Goal: Ask a question: Seek information or help from site administrators or community

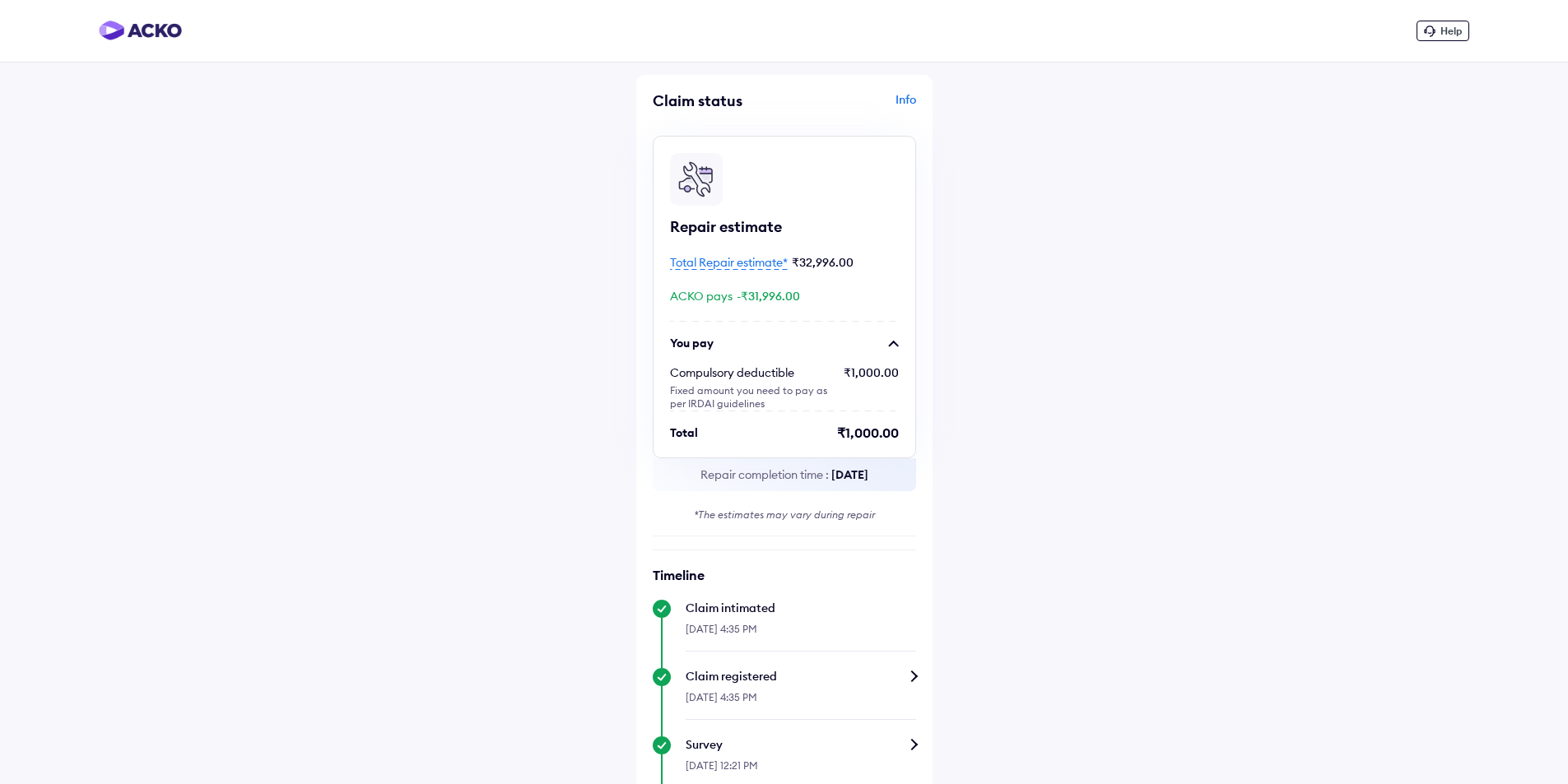
click at [730, 262] on span "Total Repair estimate*" at bounding box center [729, 262] width 117 height 15
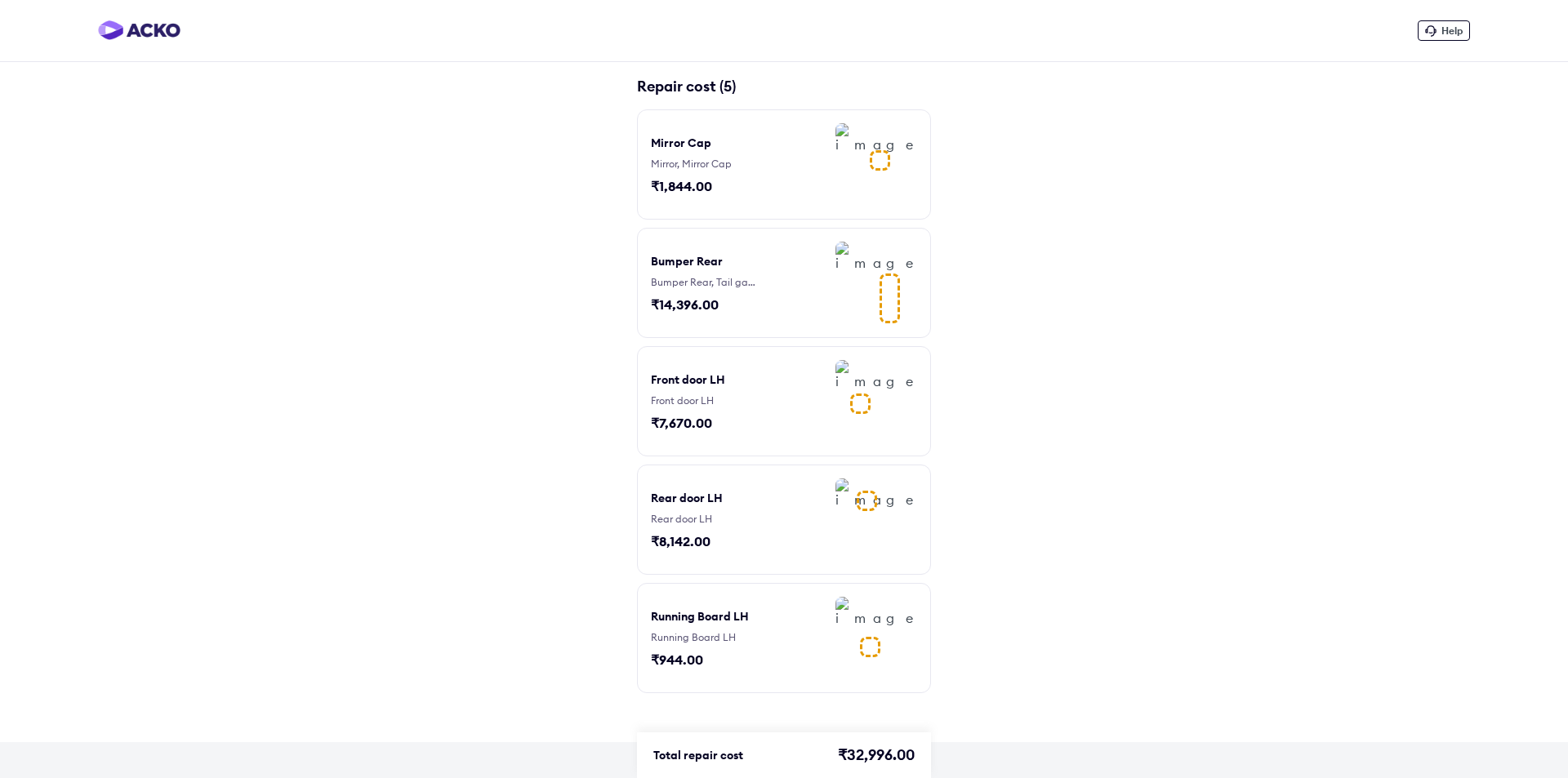
click at [756, 295] on div "Bumper Rear Bumper Rear, Tail gate / Back door ₹14,396.00" at bounding box center [712, 282] width 122 height 82
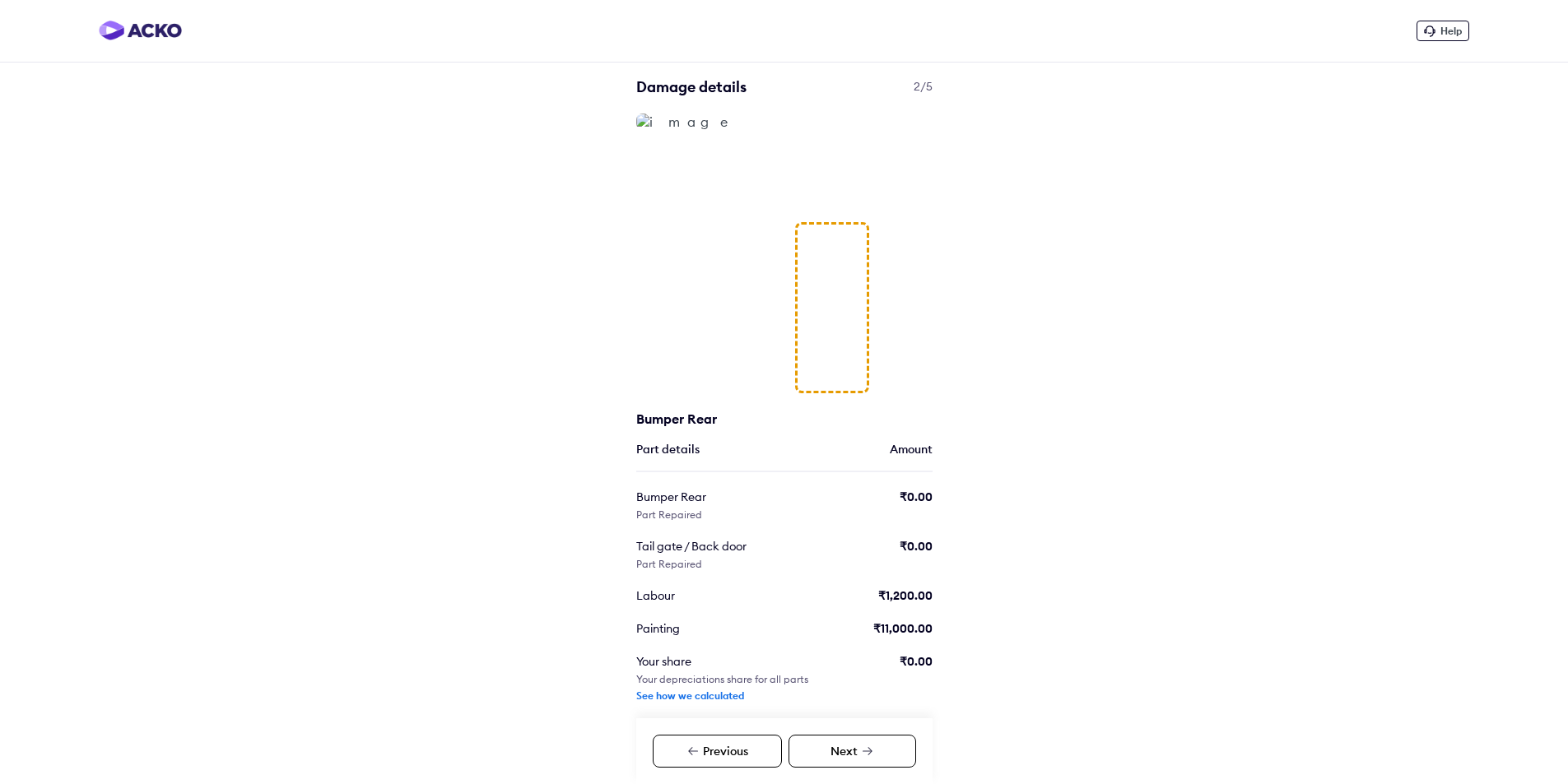
click at [704, 699] on div "See how we calculated" at bounding box center [690, 696] width 108 height 13
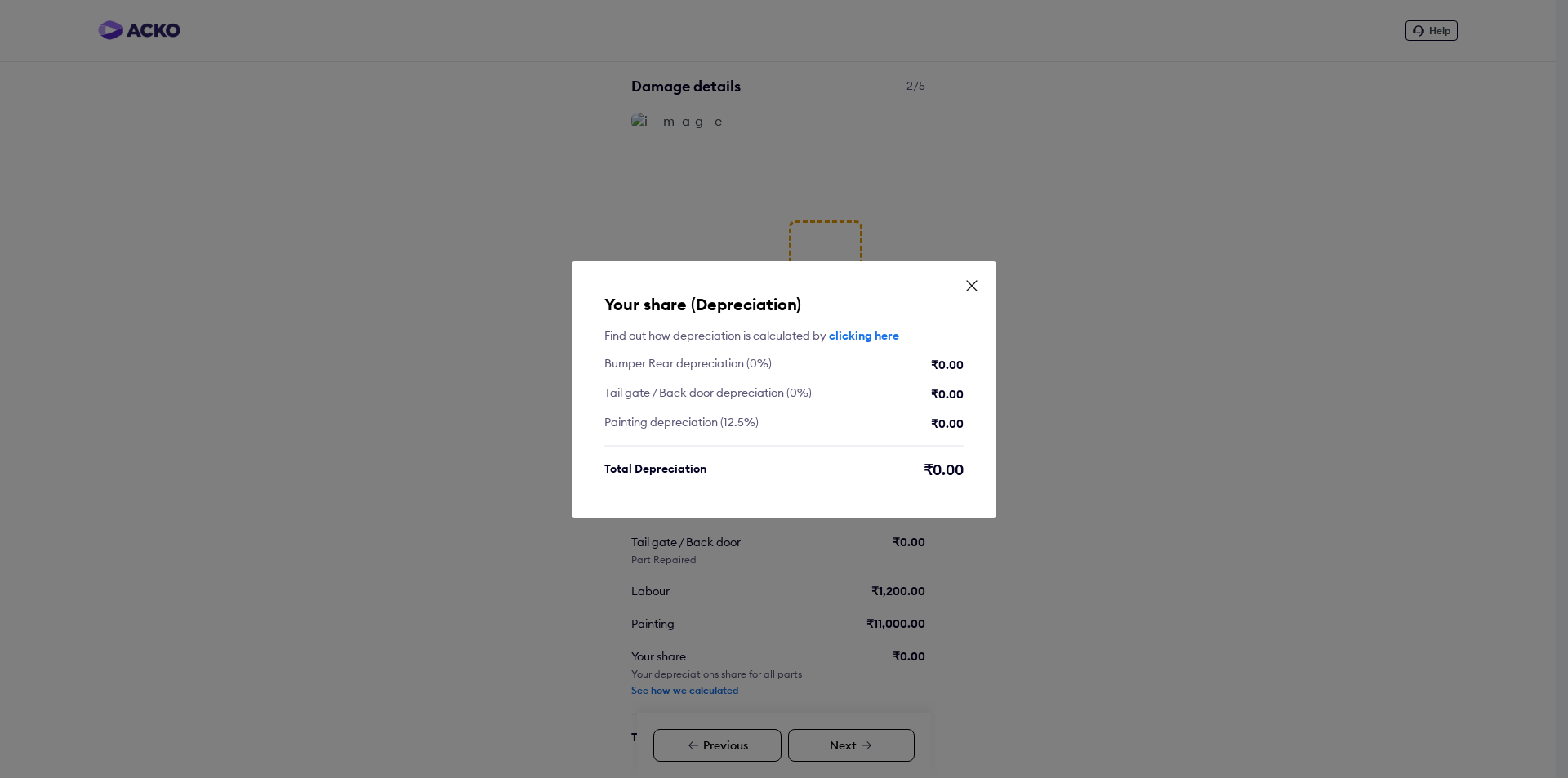
click at [972, 284] on icon at bounding box center [972, 286] width 10 height 10
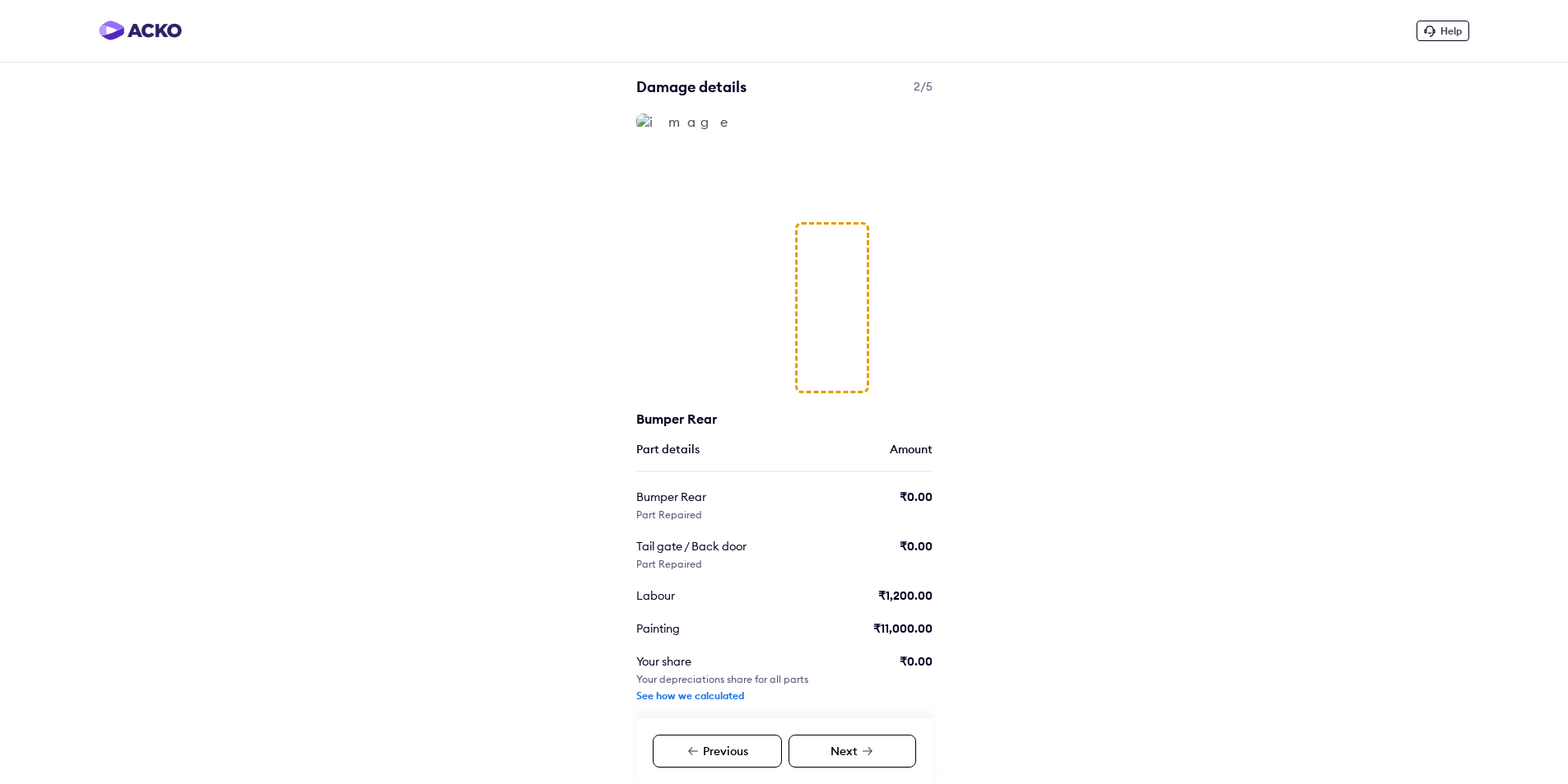
scroll to position [52, 0]
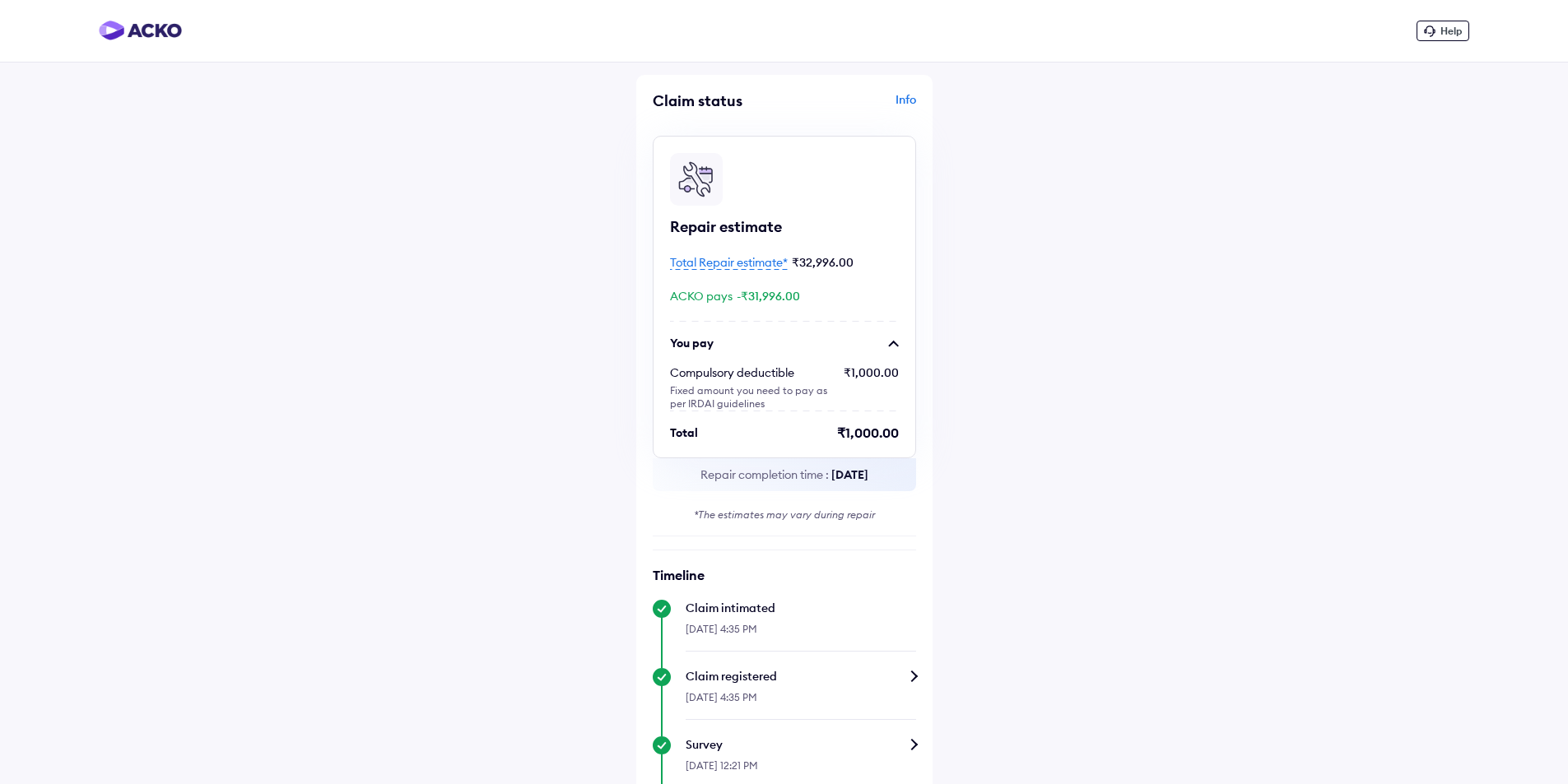
click at [1447, 25] on span "Help" at bounding box center [1451, 31] width 21 height 12
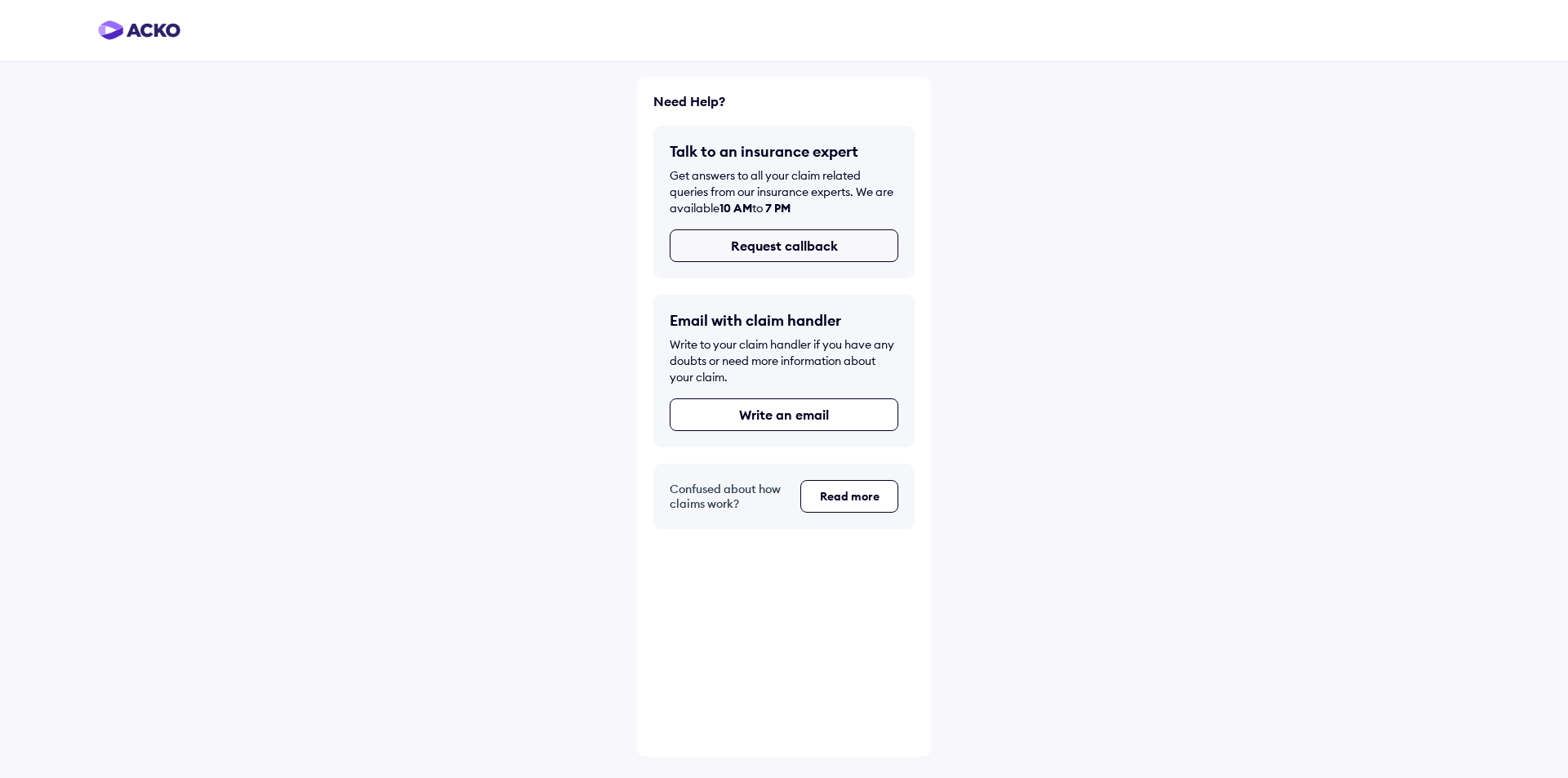
click at [794, 246] on button "Request callback" at bounding box center [783, 246] width 228 height 33
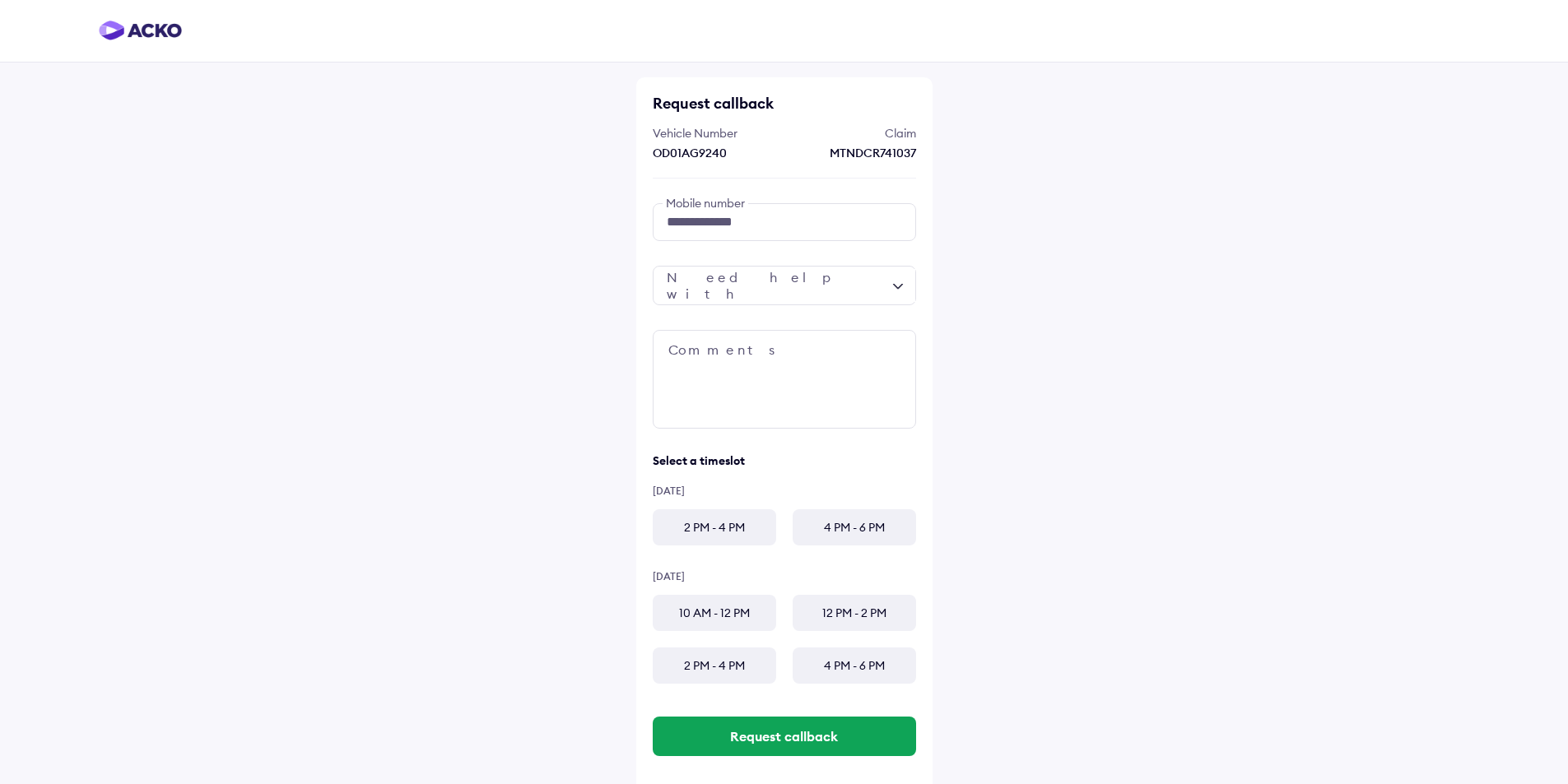
click at [717, 533] on div "2 PM - 4 PM" at bounding box center [714, 527] width 123 height 36
click at [834, 284] on div at bounding box center [784, 285] width 263 height 39
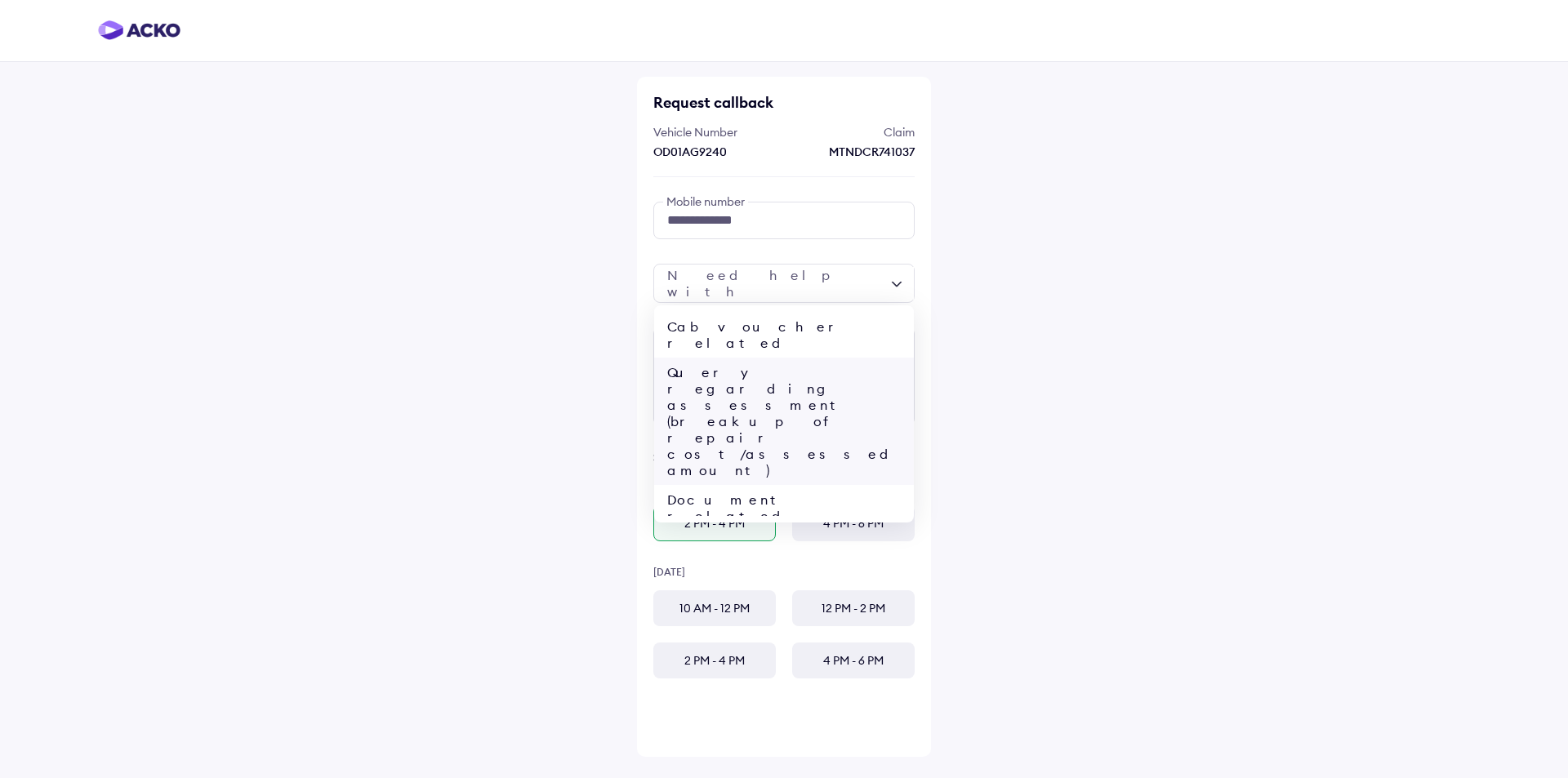
click at [811, 371] on div "Query regarding assessment (breakup of repair cost/assessed amount)" at bounding box center [783, 421] width 260 height 128
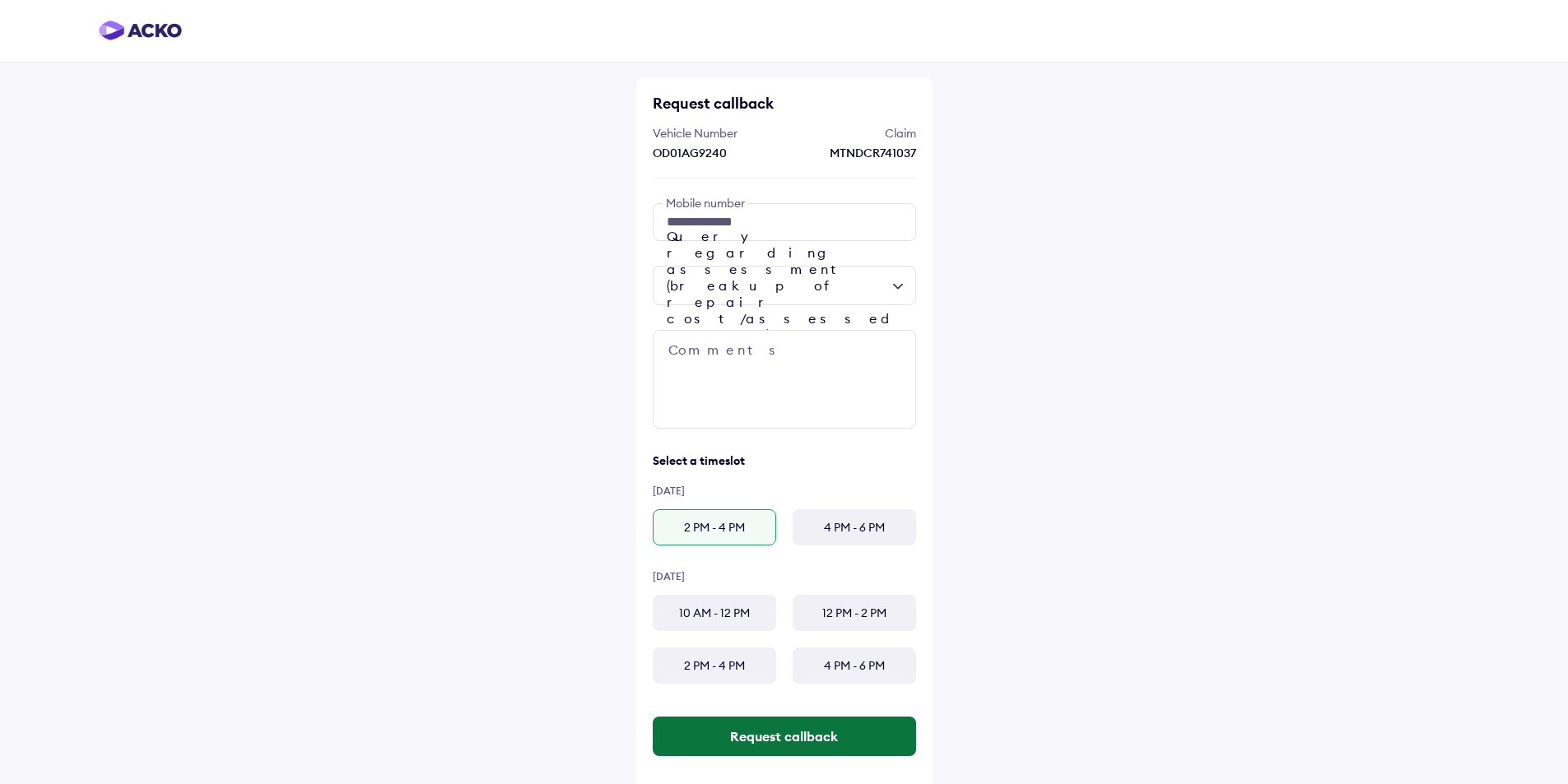
click at [790, 739] on button "Request callback" at bounding box center [784, 736] width 263 height 39
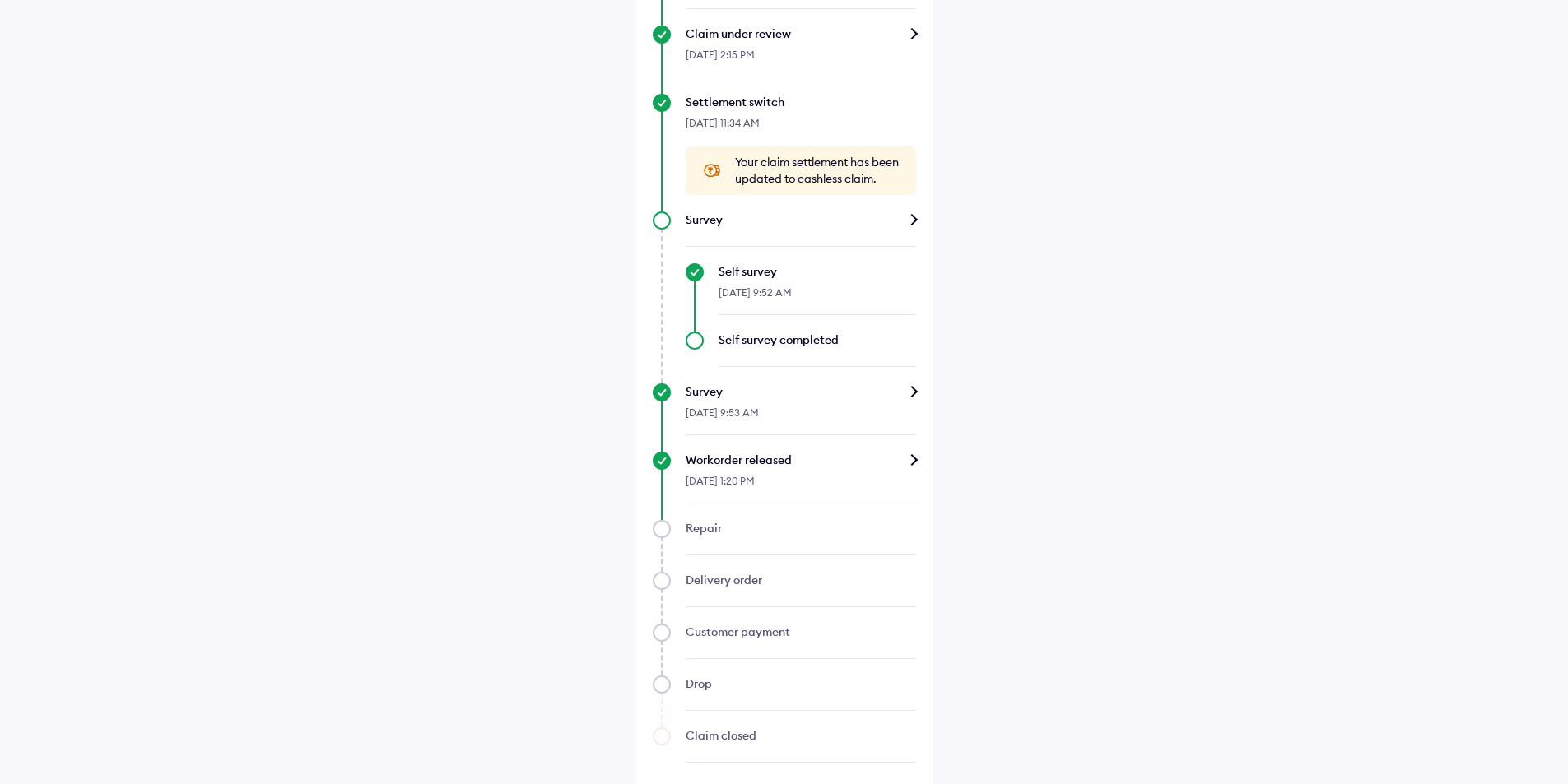
scroll to position [904, 0]
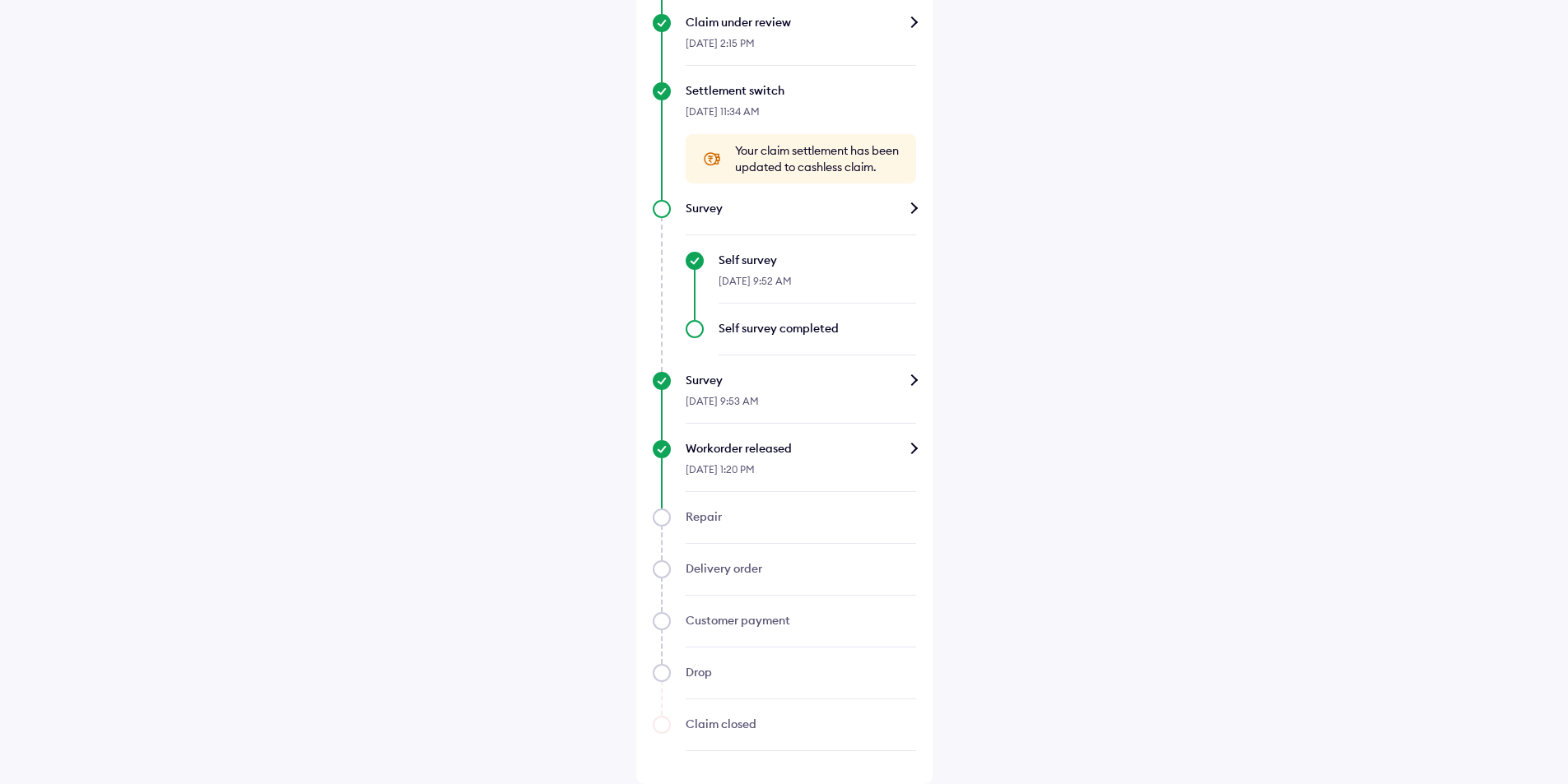
click at [914, 453] on div "Workorder released" at bounding box center [800, 448] width 230 height 17
